Goal: Task Accomplishment & Management: Use online tool/utility

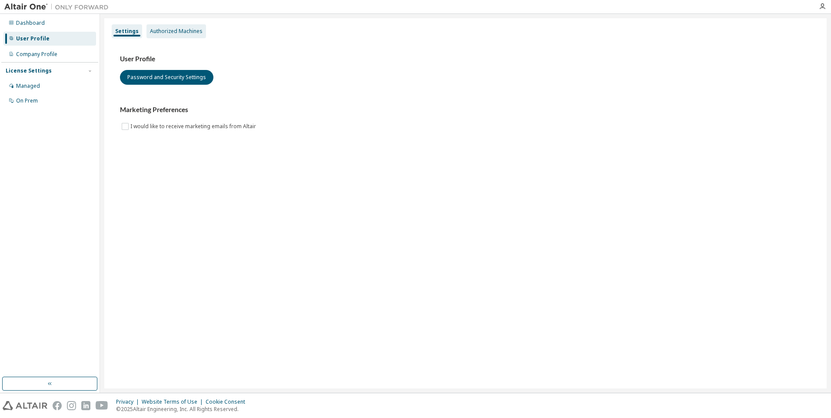
click at [176, 28] on div "Authorized Machines" at bounding box center [176, 31] width 53 height 7
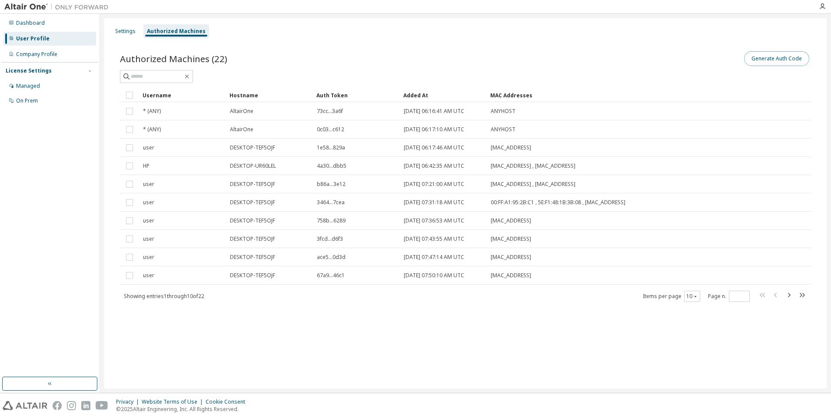
click at [767, 60] on button "Generate Auth Code" at bounding box center [776, 58] width 65 height 15
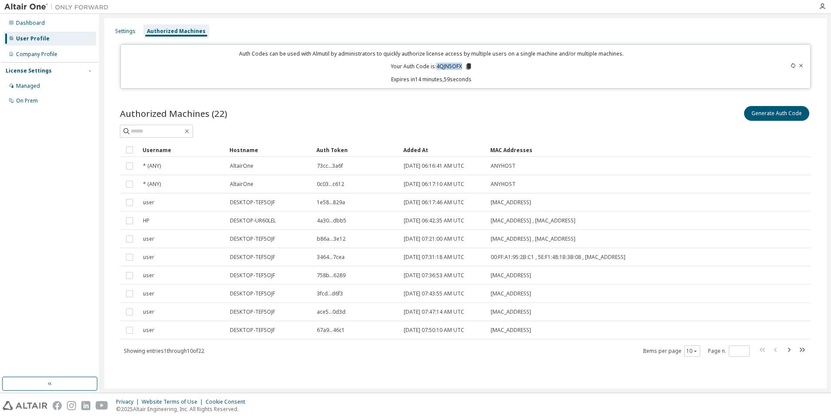
drag, startPoint x: 437, startPoint y: 66, endPoint x: 462, endPoint y: 67, distance: 25.7
click at [462, 67] on p "Your Auth Code is: 4QJN5OFX" at bounding box center [432, 67] width 82 height 8
copy p "4QJN5OFX"
click at [824, 7] on icon "button" at bounding box center [822, 6] width 7 height 7
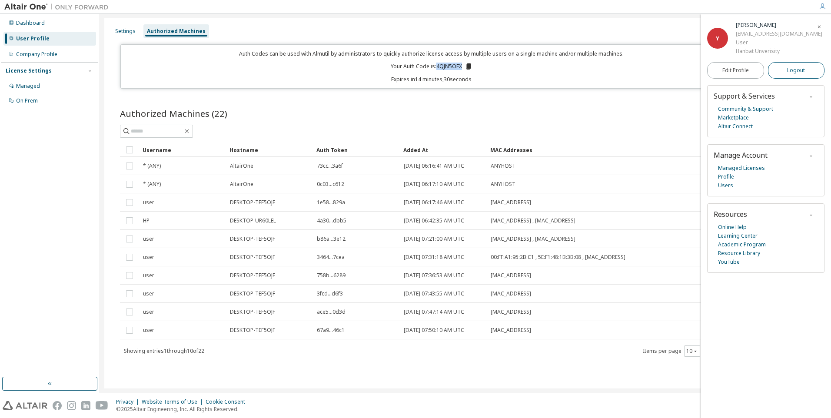
click at [796, 71] on span "Logout" at bounding box center [796, 70] width 18 height 9
